Goal: Task Accomplishment & Management: Use online tool/utility

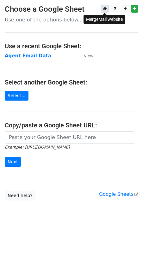
click at [107, 7] on link at bounding box center [105, 9] width 8 height 8
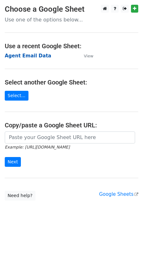
click at [37, 57] on strong "Agent Email Data" at bounding box center [28, 56] width 46 height 6
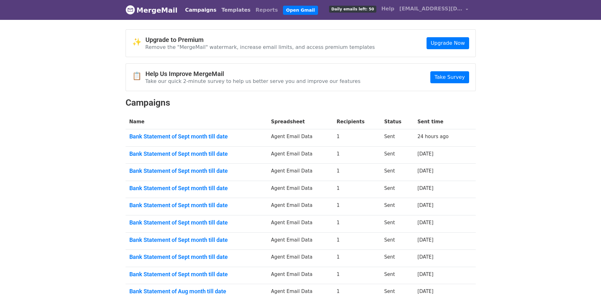
click at [231, 11] on link "Templates" at bounding box center [236, 10] width 34 height 13
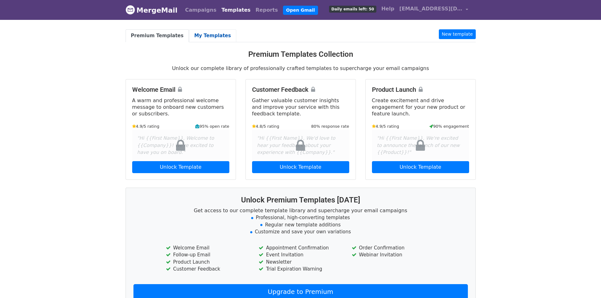
click at [193, 31] on link "My Templates" at bounding box center [212, 35] width 47 height 13
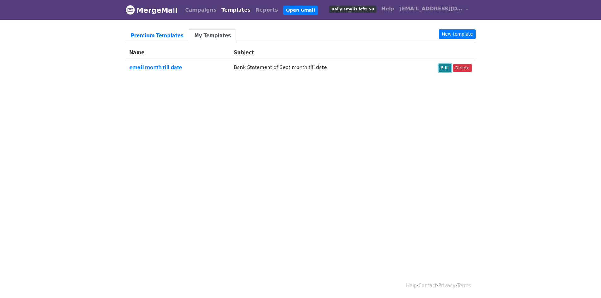
click at [446, 66] on link "Edit" at bounding box center [444, 68] width 13 height 8
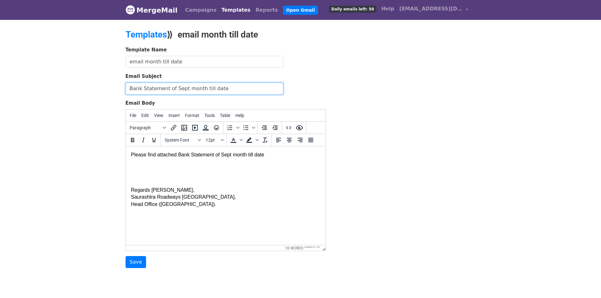
click at [178, 88] on input "Bank Statement of Sept month till date" at bounding box center [204, 89] width 158 height 12
type input "Bank Statement of Oct month till date"
drag, startPoint x: 226, startPoint y: 154, endPoint x: 434, endPoint y: 282, distance: 243.5
click at [226, 154] on body "Please find attached Bank Statement of Sept month till date Regards Sufiyan, Sa…" at bounding box center [225, 179] width 189 height 56
click at [130, 262] on input "Save" at bounding box center [135, 262] width 20 height 12
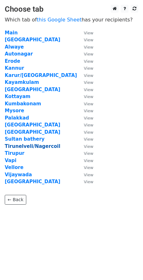
click at [25, 149] on strong "Tirunelveli/Nagercoil" at bounding box center [32, 146] width 55 height 6
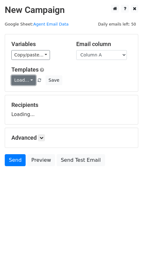
click at [25, 81] on link "Load..." at bounding box center [23, 80] width 24 height 10
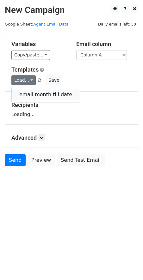
click at [36, 97] on link "email month till date" at bounding box center [46, 95] width 68 height 10
